Goal: Check status

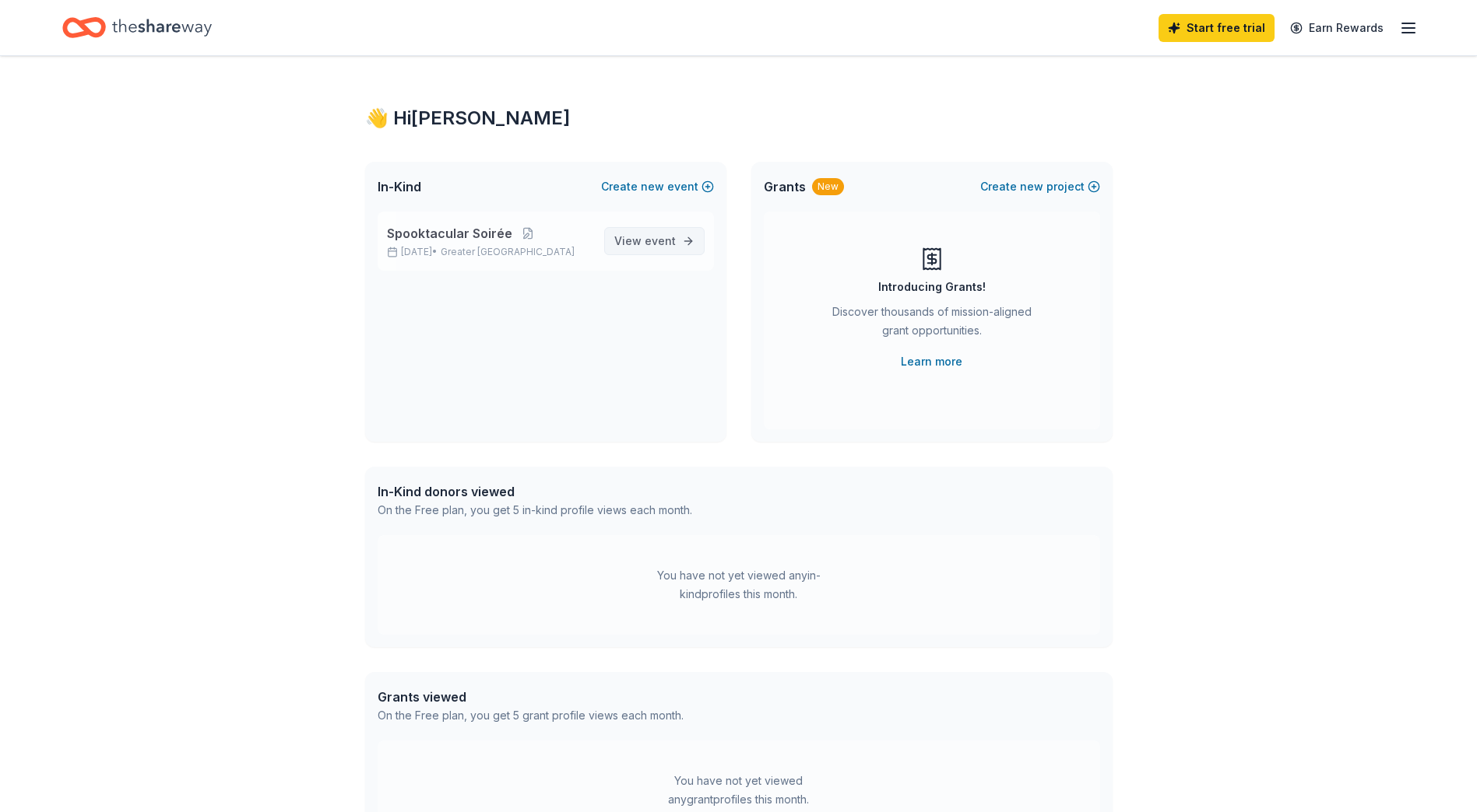
click at [657, 245] on span "event" at bounding box center [661, 241] width 31 height 13
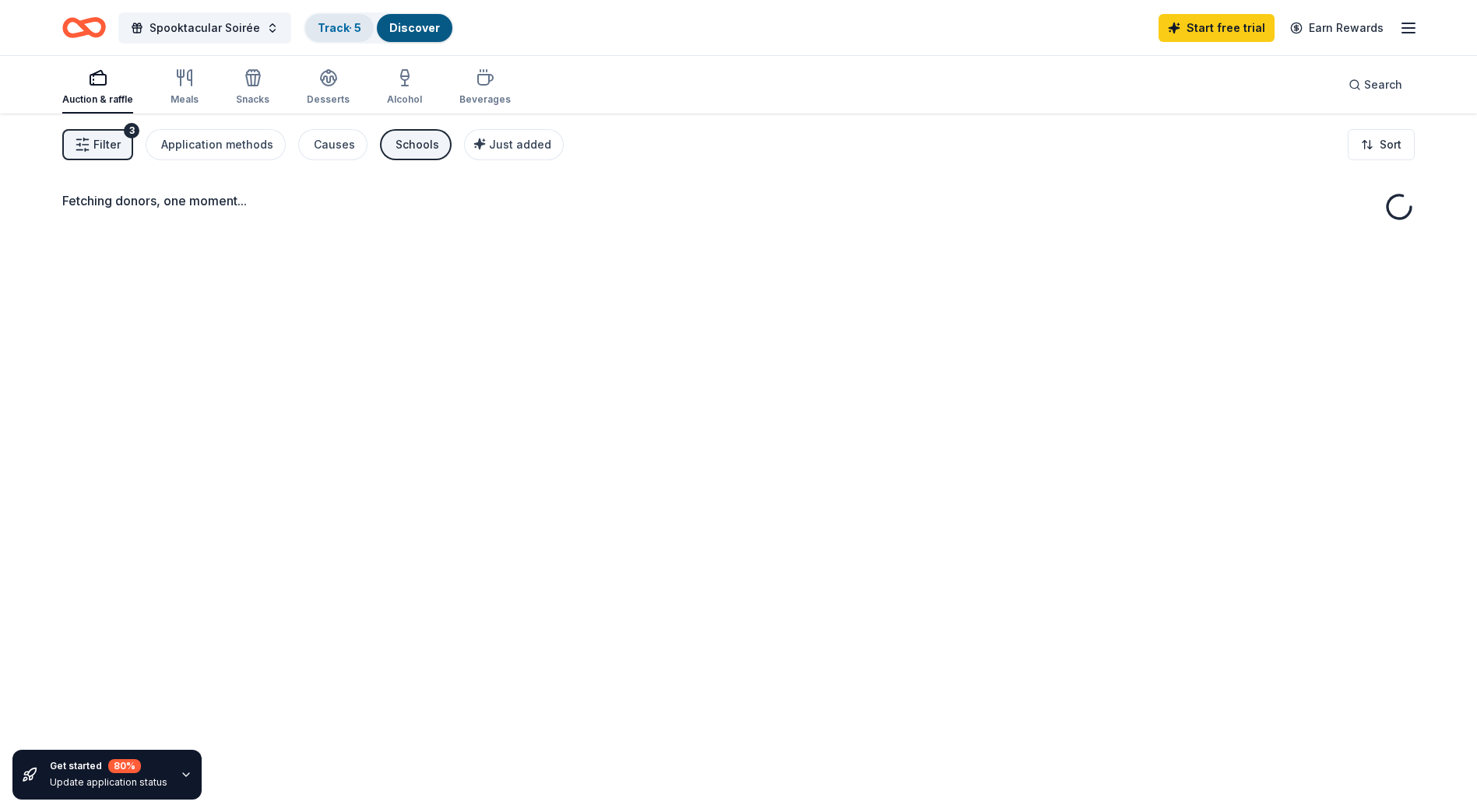
click at [336, 24] on link "Track · 5" at bounding box center [339, 28] width 43 height 13
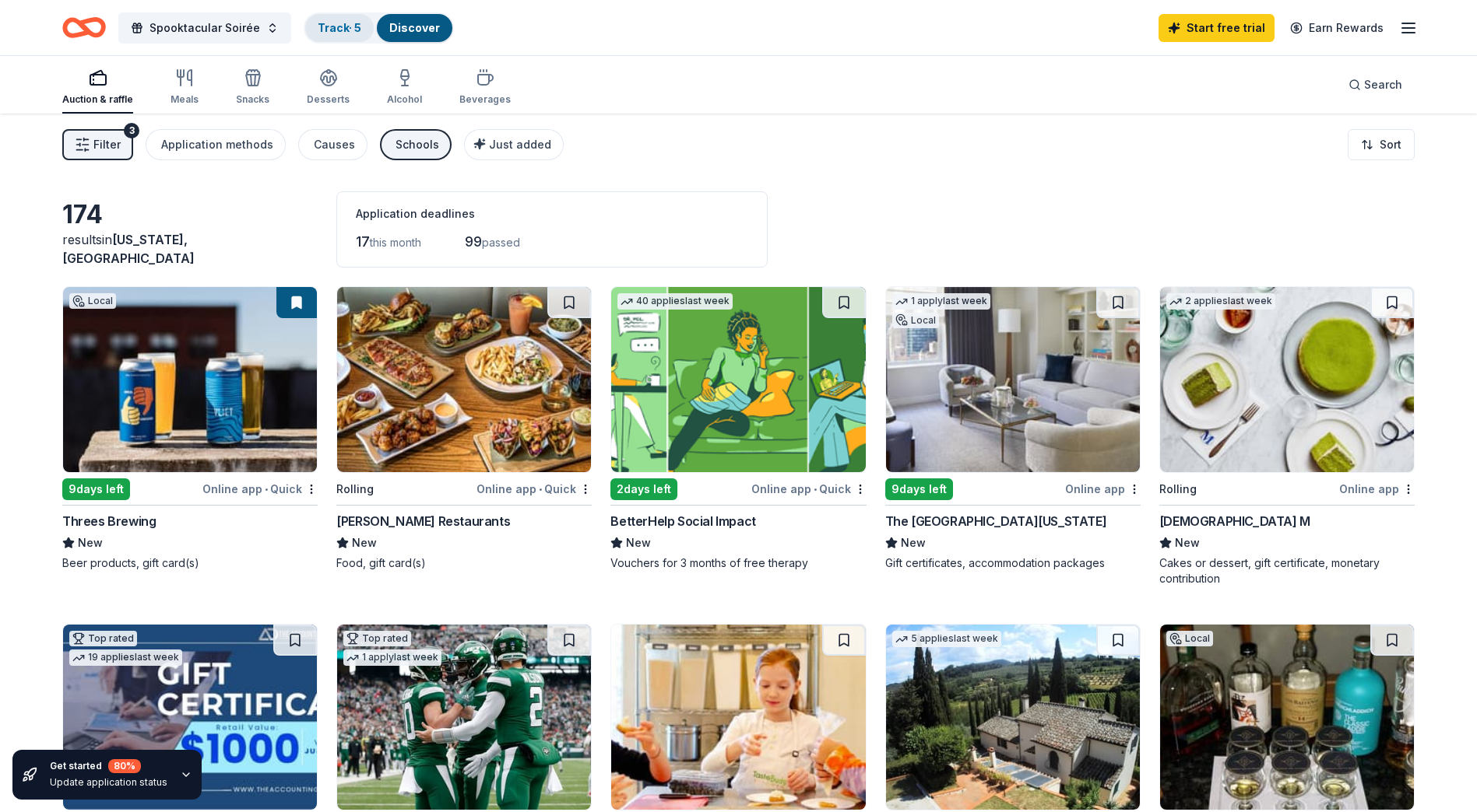
click at [340, 28] on link "Track · 5" at bounding box center [339, 28] width 43 height 13
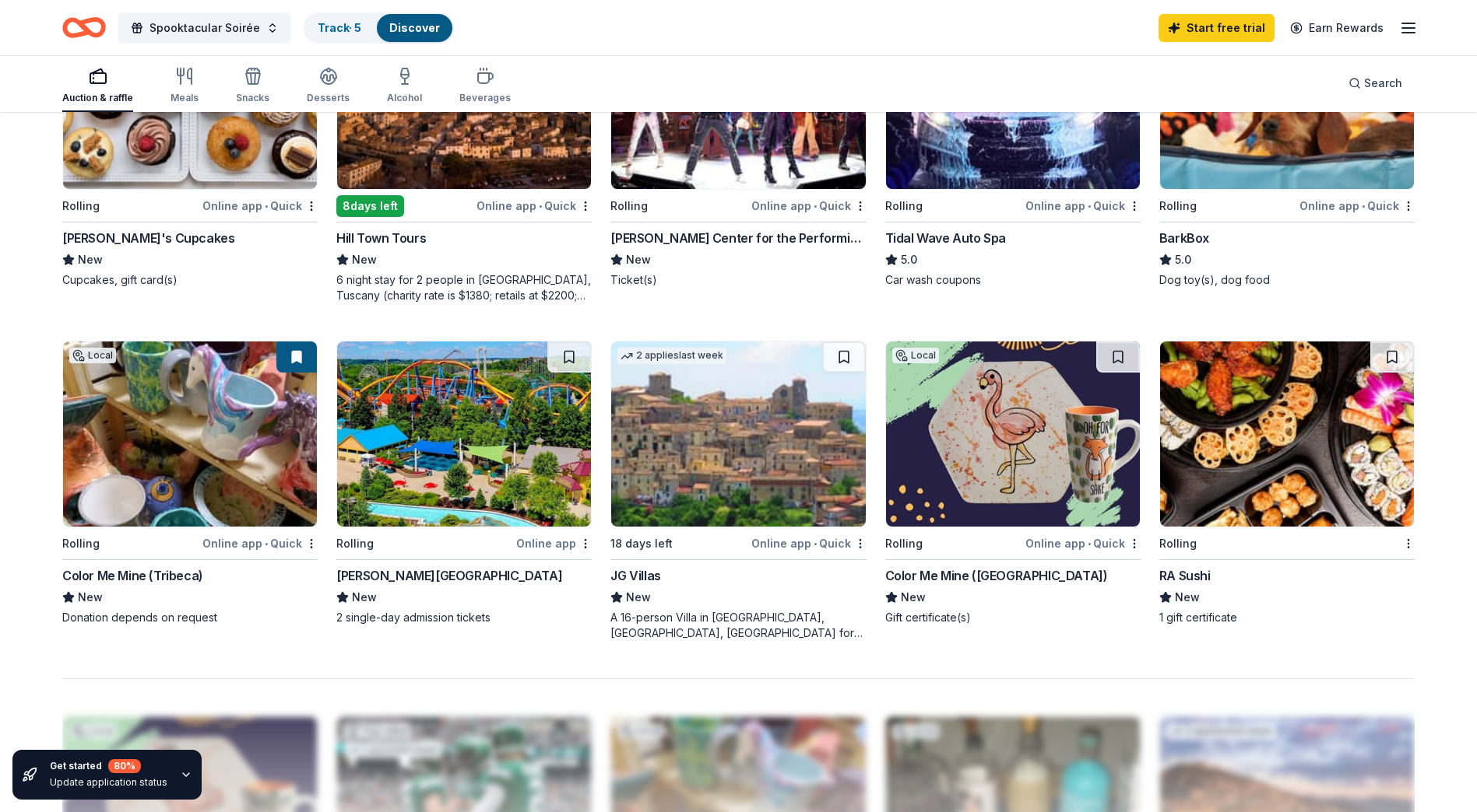
scroll to position [992, 0]
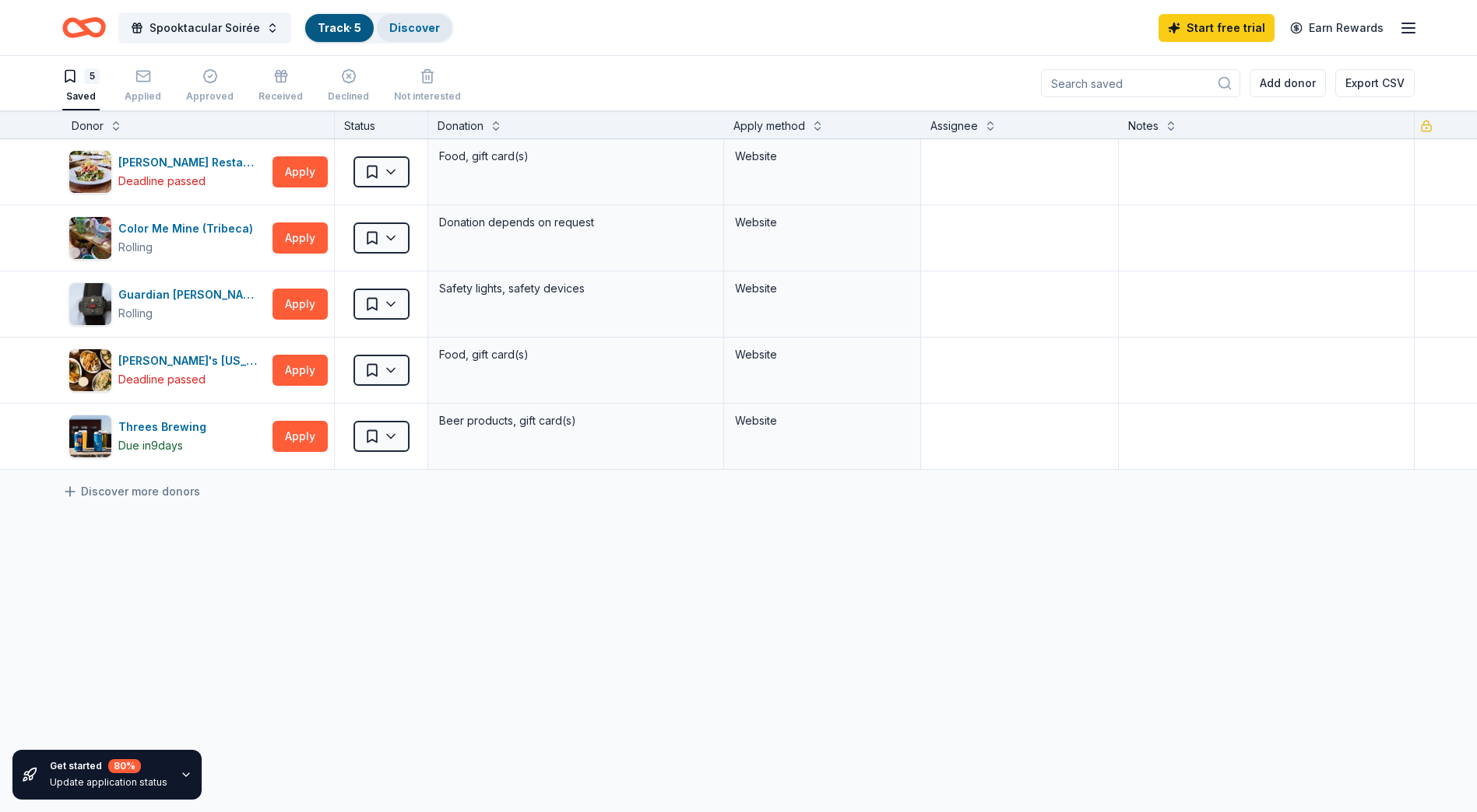
click at [408, 25] on link "Discover" at bounding box center [415, 28] width 51 height 13
click at [142, 85] on div "Applied" at bounding box center [143, 86] width 37 height 34
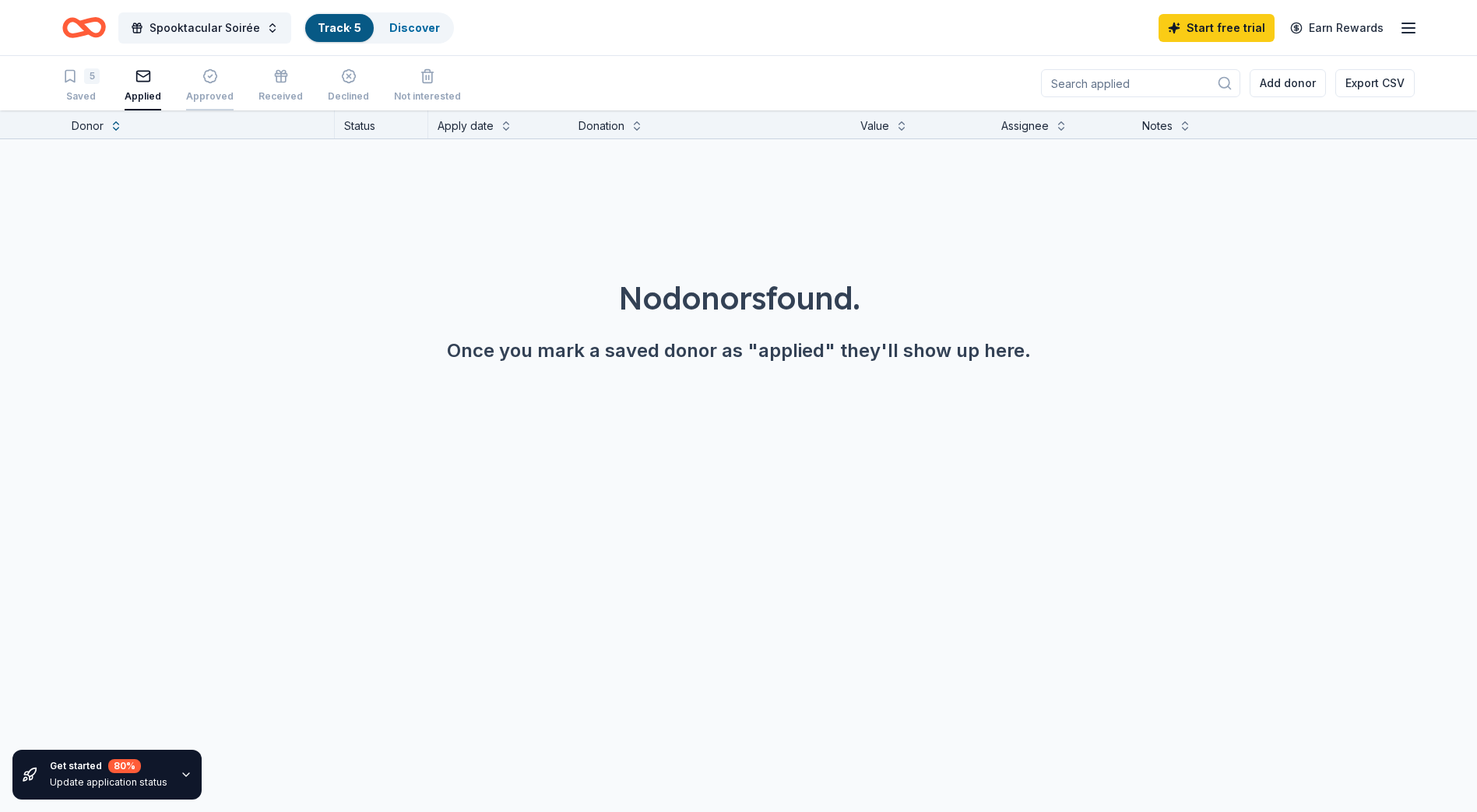
click at [202, 82] on icon "button" at bounding box center [210, 76] width 16 height 16
click at [287, 87] on div "Received" at bounding box center [281, 86] width 44 height 34
click at [327, 87] on div "Declined" at bounding box center [348, 86] width 42 height 34
click at [87, 78] on div "5" at bounding box center [91, 76] width 16 height 16
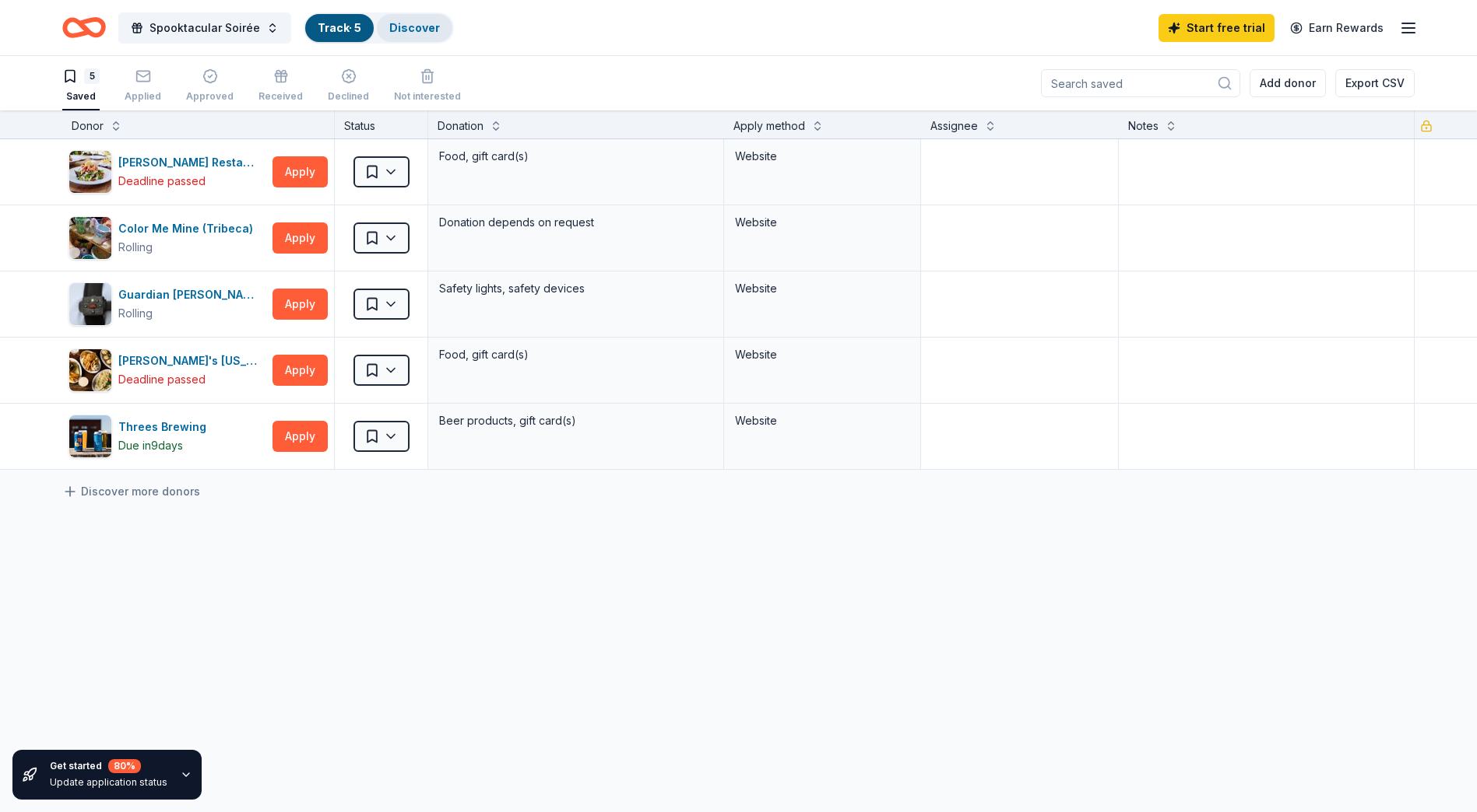
click at [406, 19] on div "Discover" at bounding box center [414, 28] width 75 height 28
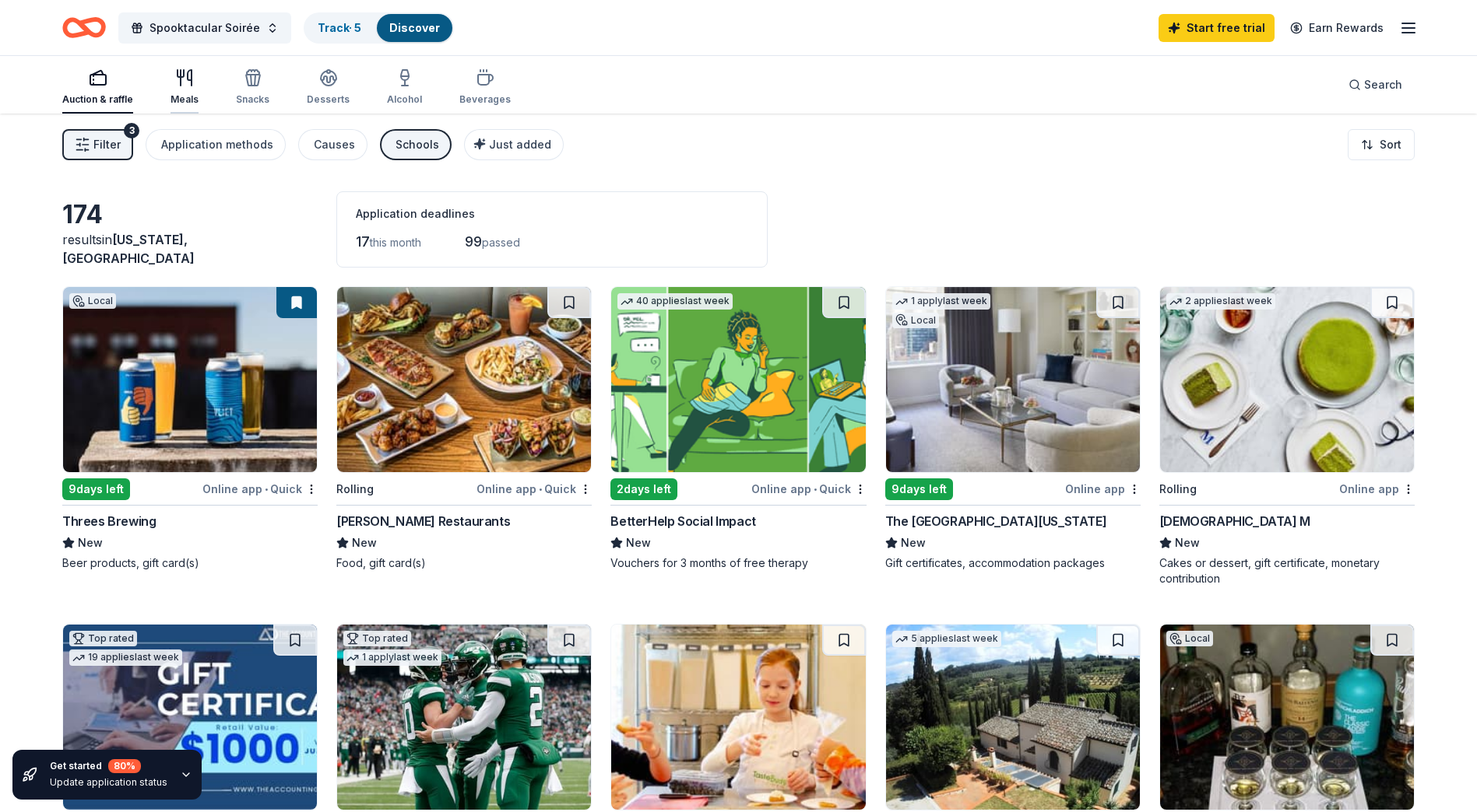
click at [193, 80] on div "button" at bounding box center [185, 78] width 28 height 19
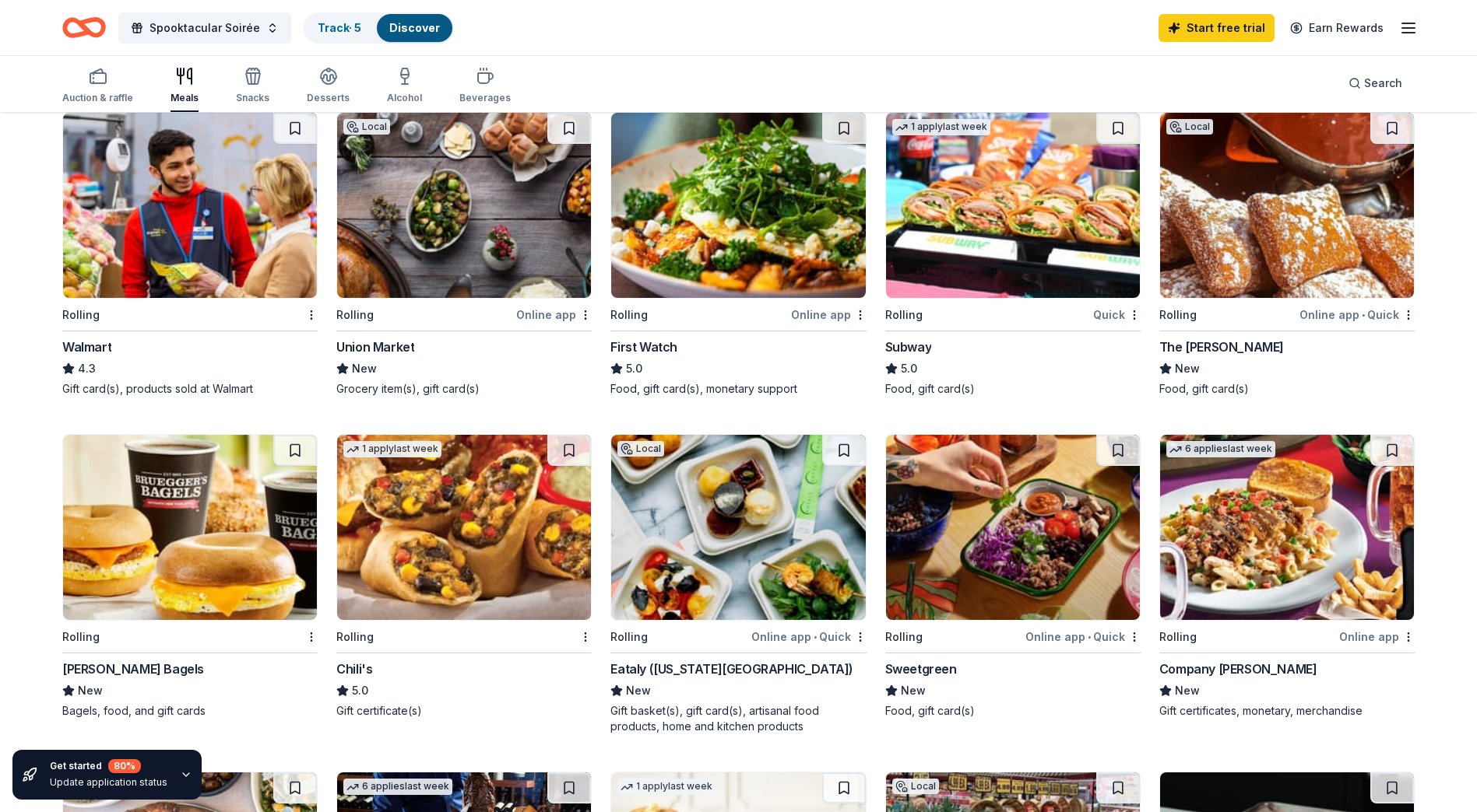
scroll to position [506, 0]
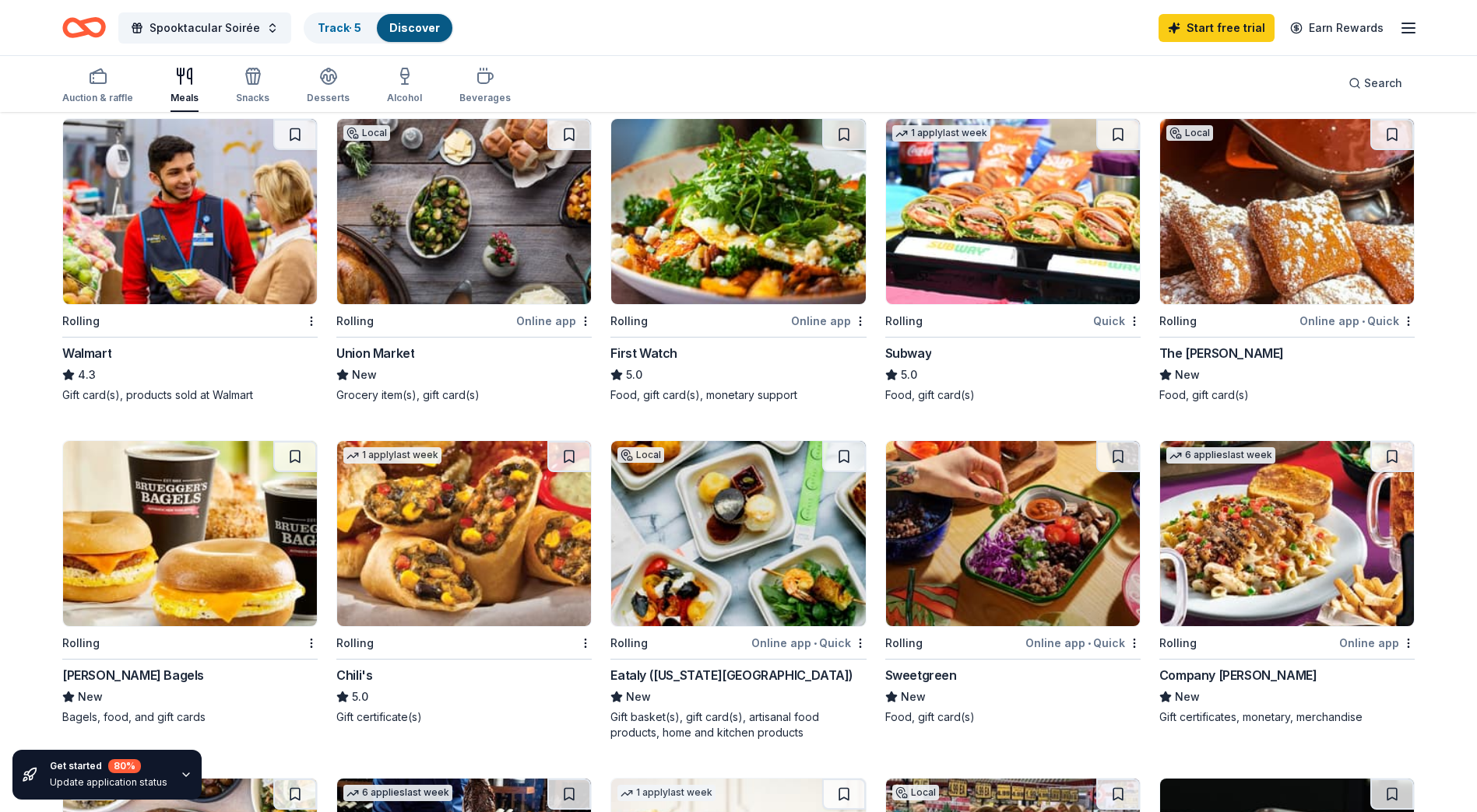
click at [1248, 237] on img at bounding box center [1287, 211] width 254 height 185
